Goal: Task Accomplishment & Management: Manage account settings

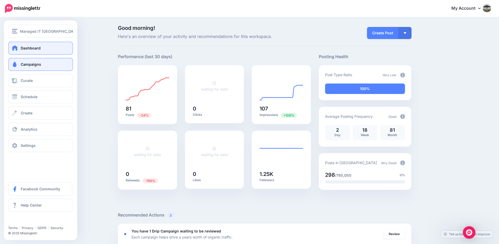
click at [15, 63] on span at bounding box center [14, 64] width 7 height 5
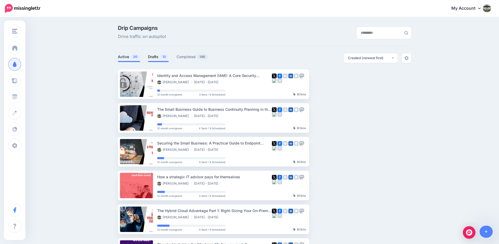
click at [152, 55] on link "Drafts 13" at bounding box center [158, 57] width 21 height 6
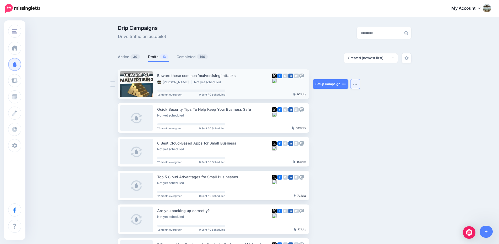
click at [357, 85] on button "button" at bounding box center [354, 83] width 9 height 9
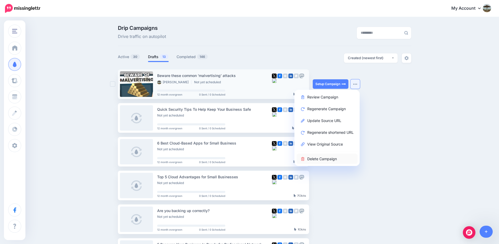
click at [337, 160] on link "Delete Campaign" at bounding box center [326, 159] width 61 height 10
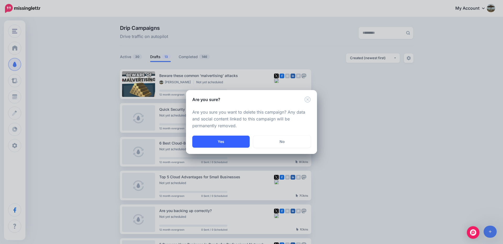
click at [236, 140] on button "Yes" at bounding box center [220, 142] width 57 height 12
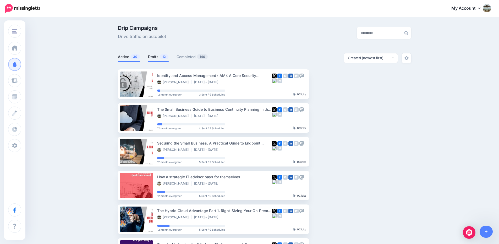
click at [165, 57] on span "12" at bounding box center [164, 56] width 9 height 5
